Goal: Go to known website: Access a specific website the user already knows

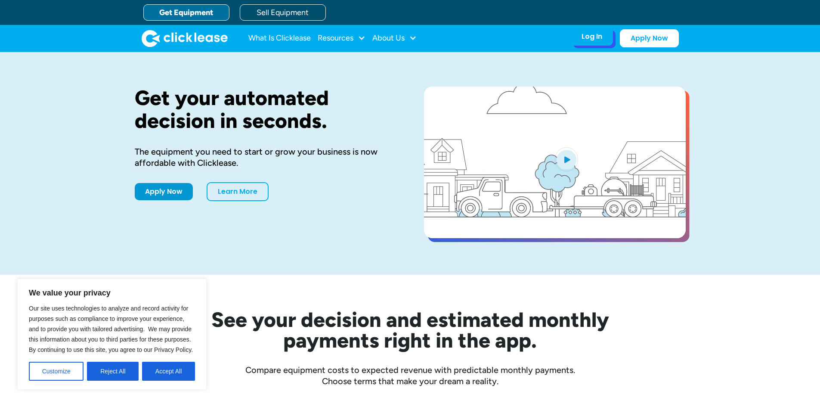
click at [607, 38] on div "Log In Account login I use Clicklease to get my equipment Partner Portal I offe…" at bounding box center [592, 37] width 42 height 18
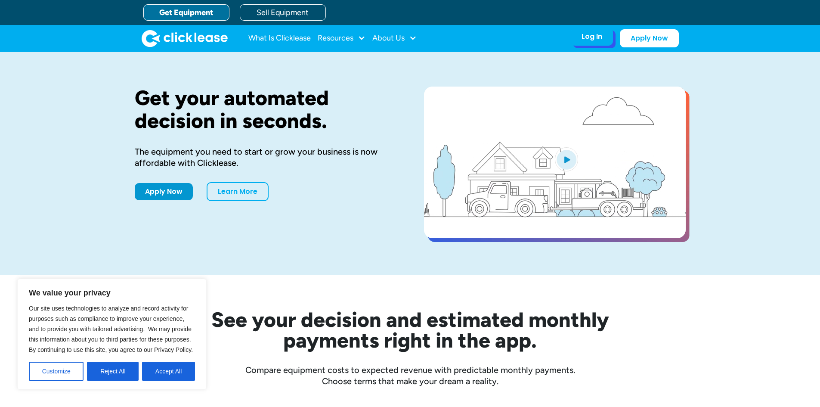
click at [594, 35] on div "Log In" at bounding box center [591, 36] width 21 height 9
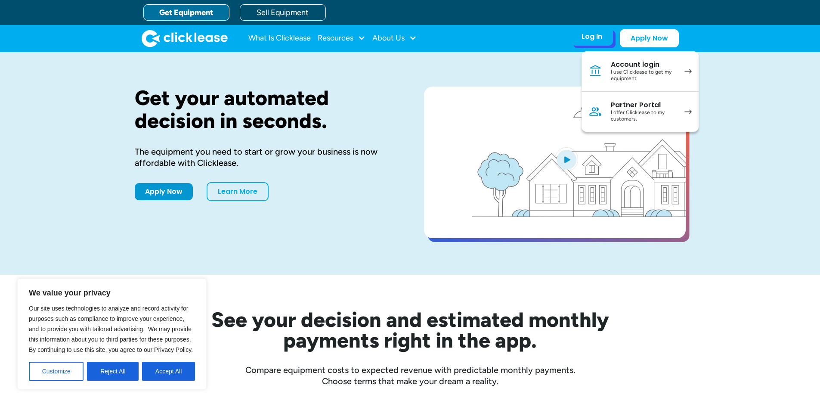
click at [643, 73] on div "I use Clicklease to get my equipment" at bounding box center [643, 75] width 65 height 13
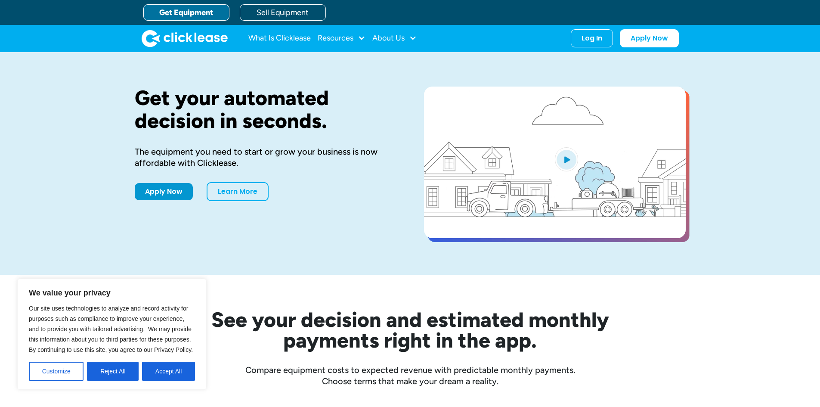
click at [592, 46] on div "Log In Account login I use Clicklease to get my equipment Partner Portal I offe…" at bounding box center [625, 38] width 108 height 18
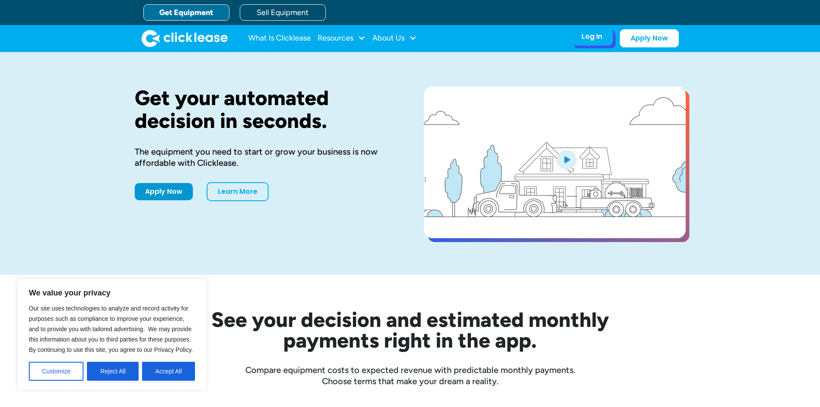
click at [601, 39] on div "Log In" at bounding box center [591, 36] width 21 height 9
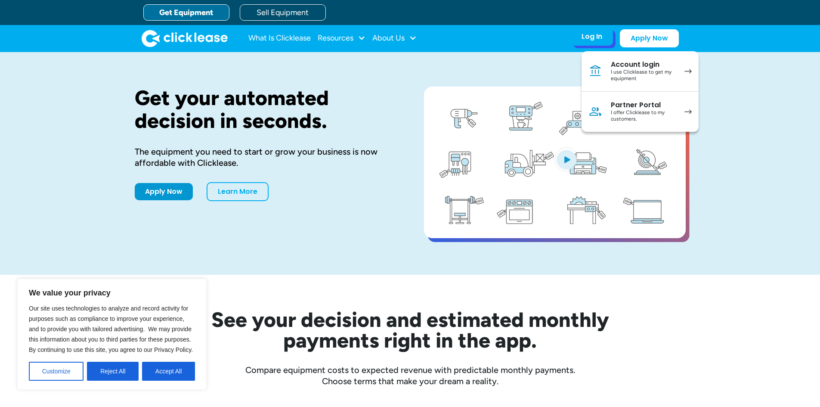
click at [668, 114] on div "I offer Clicklease to my customers." at bounding box center [643, 115] width 65 height 13
